Goal: Transaction & Acquisition: Purchase product/service

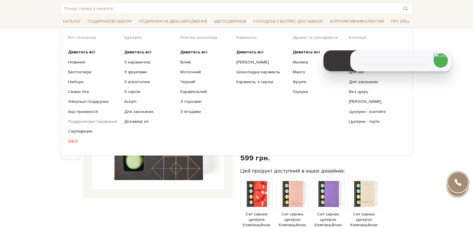
click at [95, 121] on link "Подарункове пакування" at bounding box center [94, 121] width 52 height 5
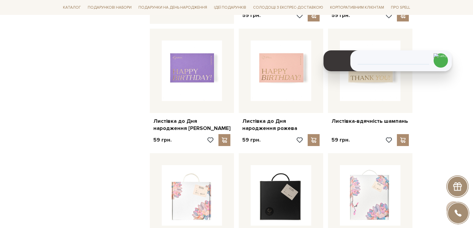
scroll to position [299, 0]
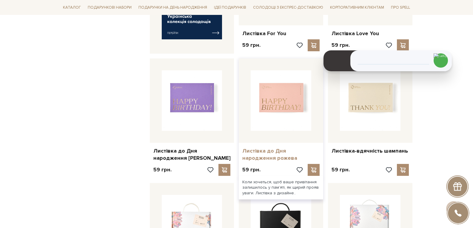
click at [257, 148] on link "Листівка до Дня народження рожева" at bounding box center [281, 155] width 77 height 14
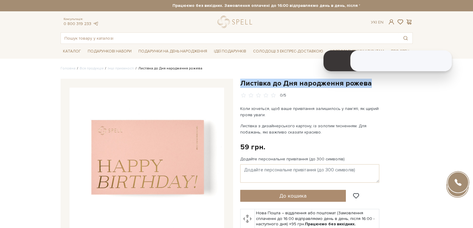
drag, startPoint x: 240, startPoint y: 84, endPoint x: 370, endPoint y: 85, distance: 130.5
click at [370, 85] on div "Листівка до Дня народження рожева 0/5" at bounding box center [327, 189] width 180 height 220
copy h1 "Листівка до Дня народження рожева"
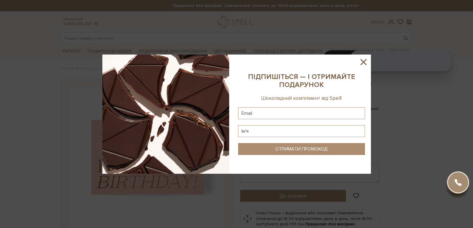
click at [364, 58] on icon at bounding box center [364, 62] width 10 height 10
